Goal: Information Seeking & Learning: Learn about a topic

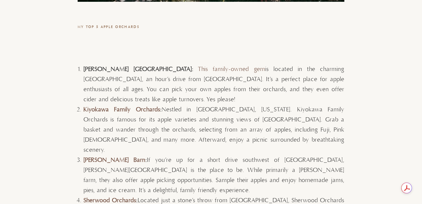
scroll to position [1606, 0]
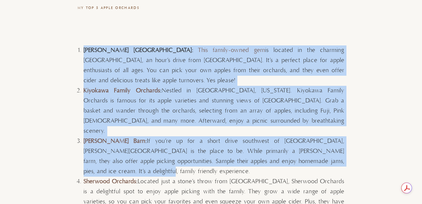
drag, startPoint x: 324, startPoint y: 31, endPoint x: 336, endPoint y: 151, distance: 121.2
click at [336, 151] on div "Are you ready for a crisp, colorful, and oh-so-applelicious adventure? I’m here…" at bounding box center [211, 96] width 267 height 2798
click at [336, 151] on li "[PERSON_NAME] Barn : If you’re up for a short drive southwest of [GEOGRAPHIC_DA…" at bounding box center [214, 156] width 261 height 40
drag, startPoint x: 336, startPoint y: 151, endPoint x: 347, endPoint y: 77, distance: 75.0
click at [347, 77] on div "View comments Leave a comment Are you ready for a crisp, colorful, and oh-so-ap…" at bounding box center [211, 75] width 422 height 3019
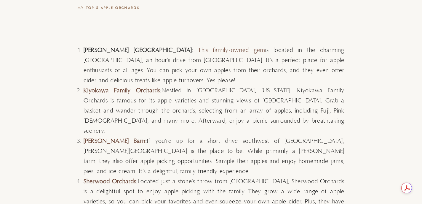
click at [347, 77] on div "View comments Leave a comment Are you ready for a crisp, colorful, and oh-so-ap…" at bounding box center [211, 75] width 422 height 3019
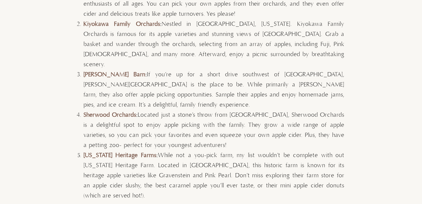
scroll to position [1696, 0]
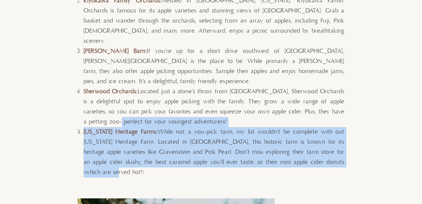
drag, startPoint x: 344, startPoint y: 89, endPoint x: 337, endPoint y: 140, distance: 51.8
click at [337, 140] on ol "[PERSON_NAME][GEOGRAPHIC_DATA]: This family-owned gem is located in the charmin…" at bounding box center [214, 67] width 261 height 222
click at [337, 140] on li "[US_STATE] Heritage Farms : While not a you-pick farm, my list wouldn’t be comp…" at bounding box center [214, 152] width 261 height 50
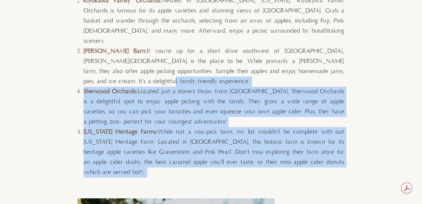
drag, startPoint x: 337, startPoint y: 140, endPoint x: 336, endPoint y: 59, distance: 81.2
click at [336, 59] on ol "[PERSON_NAME][GEOGRAPHIC_DATA]: This family-owned gem is located in the charmin…" at bounding box center [214, 67] width 261 height 222
click at [336, 59] on li "[PERSON_NAME] Barn : If you’re up for a short drive southwest of [GEOGRAPHIC_DA…" at bounding box center [214, 66] width 261 height 40
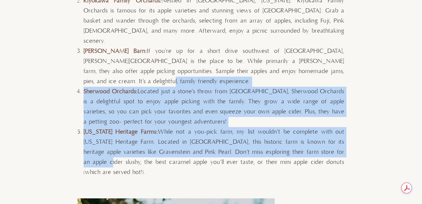
drag, startPoint x: 336, startPoint y: 59, endPoint x: 318, endPoint y: 135, distance: 77.8
click at [318, 135] on ol "[PERSON_NAME][GEOGRAPHIC_DATA]: This family-owned gem is located in the charmin…" at bounding box center [214, 67] width 261 height 222
click at [318, 135] on li "[US_STATE] Heritage Farms : While not a you-pick farm, my list wouldn’t be comp…" at bounding box center [214, 152] width 261 height 50
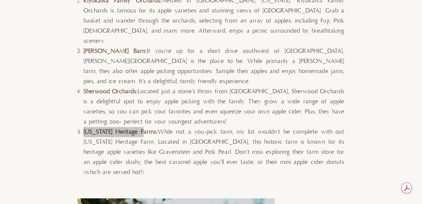
drag, startPoint x: 117, startPoint y: 111, endPoint x: 174, endPoint y: 50, distance: 83.5
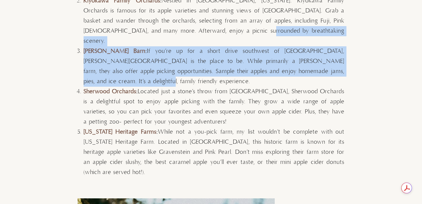
drag, startPoint x: 295, startPoint y: 30, endPoint x: 333, endPoint y: 61, distance: 49.0
click at [333, 61] on ol "[PERSON_NAME][GEOGRAPHIC_DATA]: This family-owned gem is located in the charmin…" at bounding box center [214, 67] width 261 height 222
click at [333, 61] on li "[PERSON_NAME] Barn : If you’re up for a short drive southwest of [GEOGRAPHIC_DA…" at bounding box center [214, 66] width 261 height 40
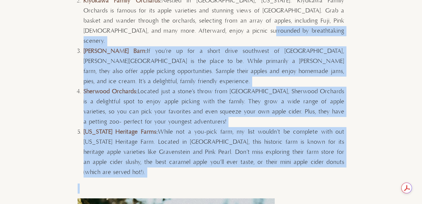
drag, startPoint x: 343, startPoint y: 28, endPoint x: 338, endPoint y: 155, distance: 127.8
click at [338, 155] on div "Are you ready for a crisp, colorful, and oh-so-applelicious adventure? I’m here…" at bounding box center [211, 6] width 267 height 2798
click at [338, 183] on p at bounding box center [211, 188] width 267 height 10
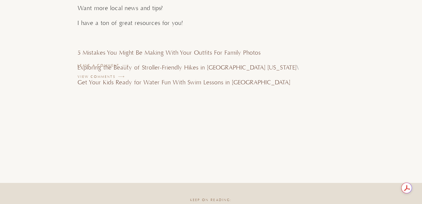
scroll to position [2912, 0]
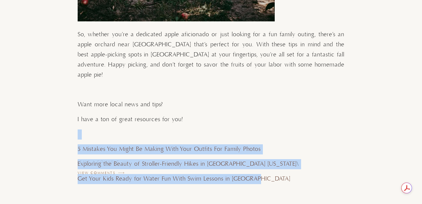
drag, startPoint x: 275, startPoint y: 145, endPoint x: 290, endPoint y: 81, distance: 65.7
click at [290, 114] on p "I have a ton of great resources for you!" at bounding box center [211, 119] width 267 height 10
drag, startPoint x: 290, startPoint y: 81, endPoint x: 285, endPoint y: 142, distance: 61.3
